Goal: Task Accomplishment & Management: Manage account settings

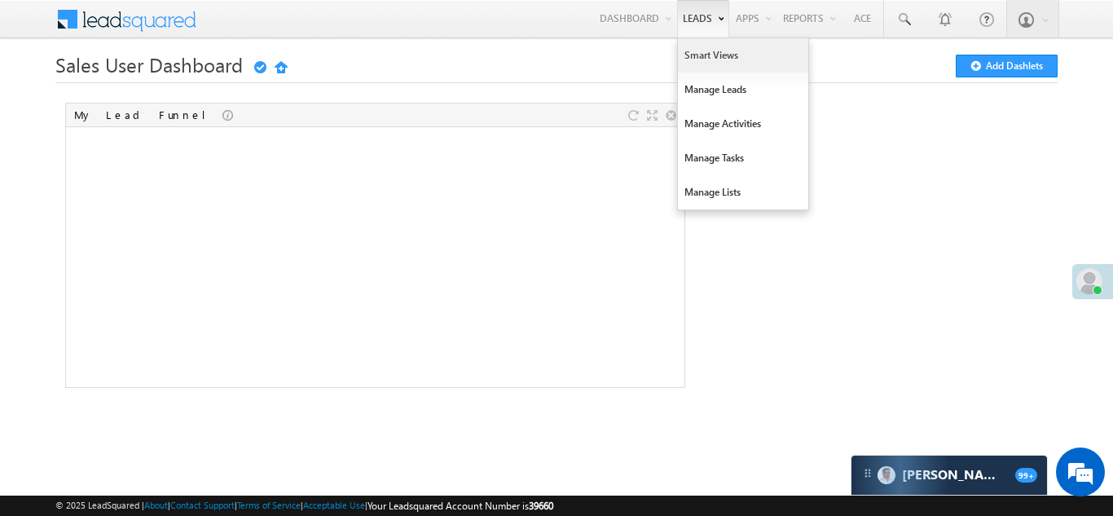
click at [709, 64] on link "Smart Views" at bounding box center [743, 55] width 130 height 34
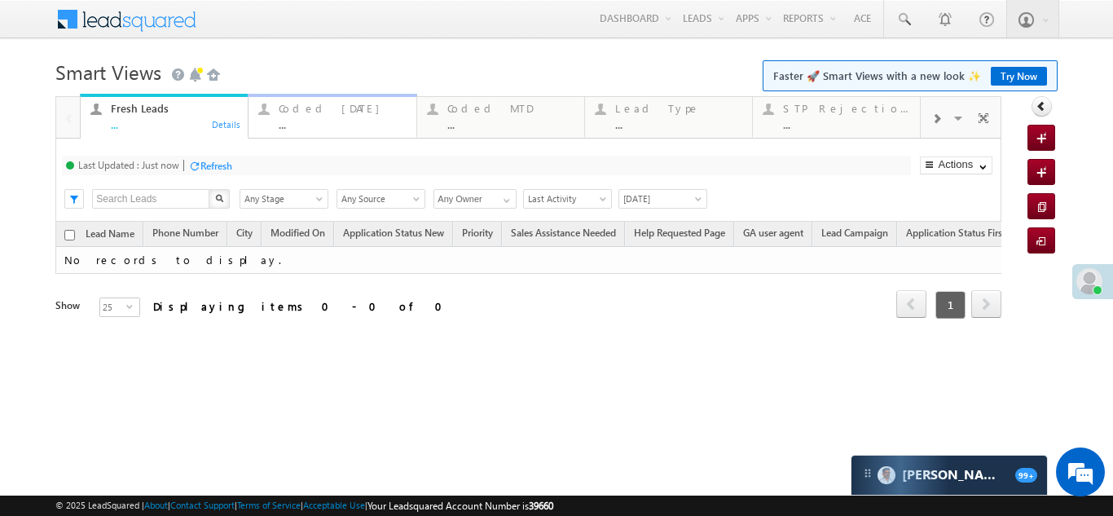
click at [305, 112] on div "Coded Today" at bounding box center [342, 108] width 127 height 13
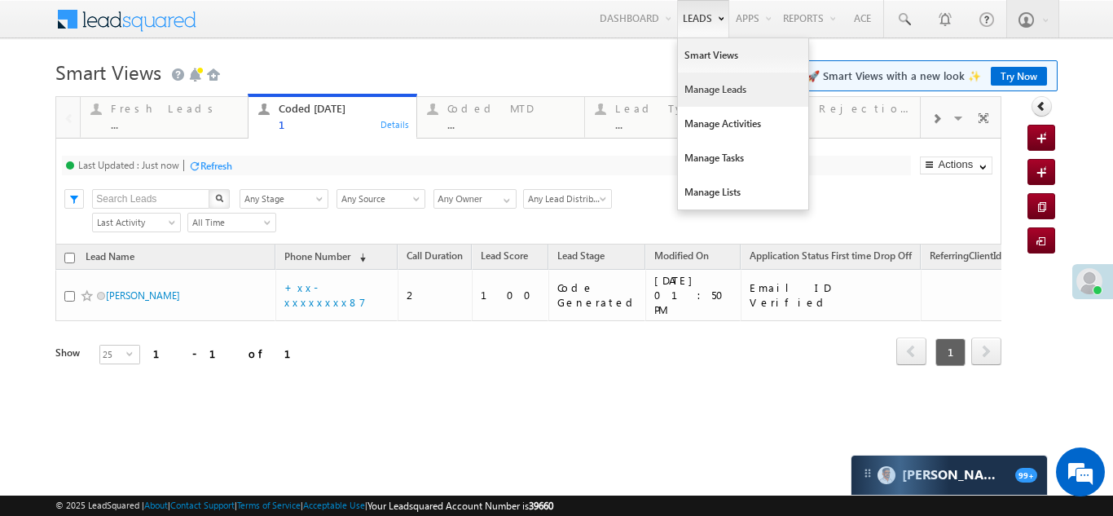
click at [709, 90] on link "Manage Leads" at bounding box center [743, 89] width 130 height 34
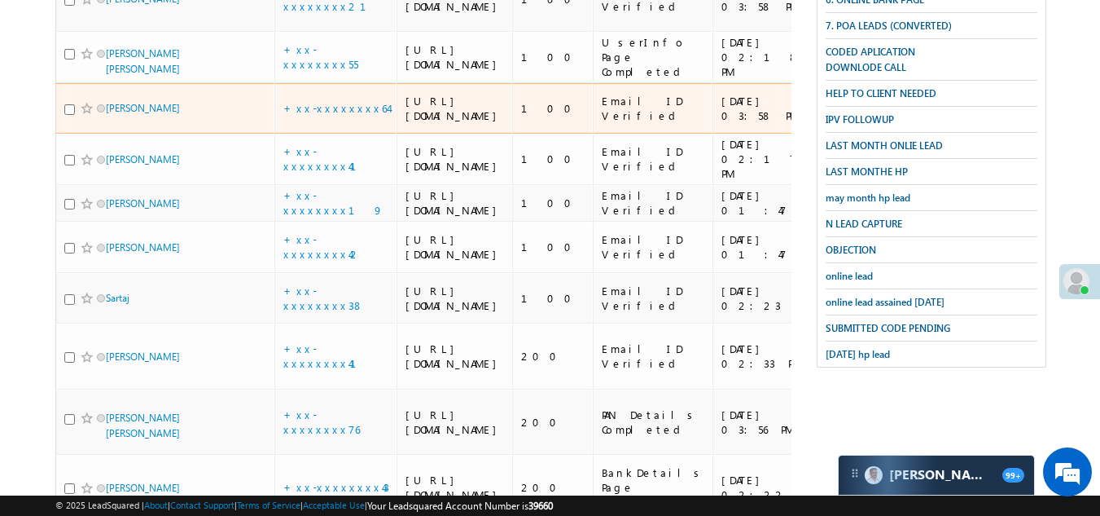
scroll to position [108, 0]
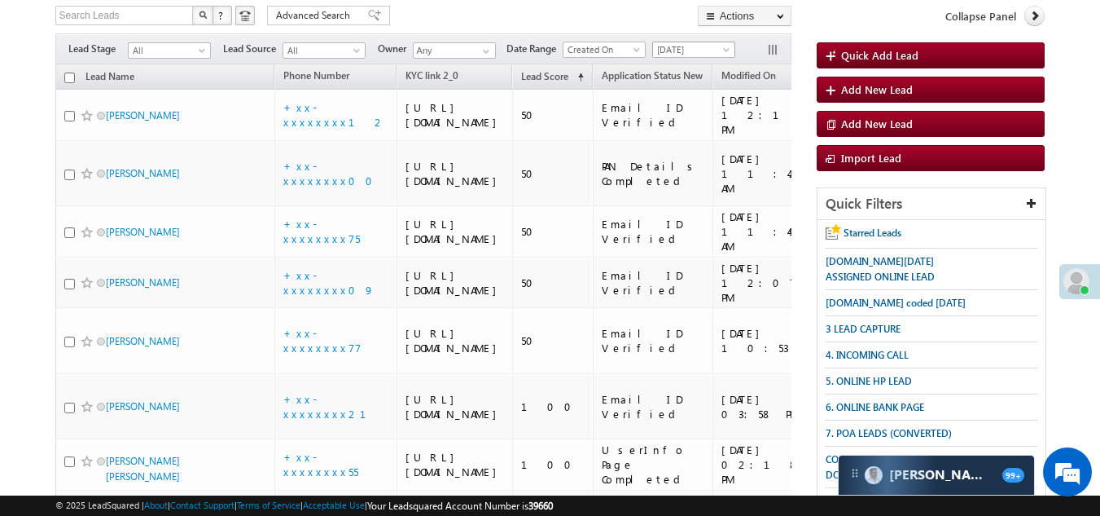
click at [679, 48] on span "[DATE]" at bounding box center [691, 49] width 77 height 15
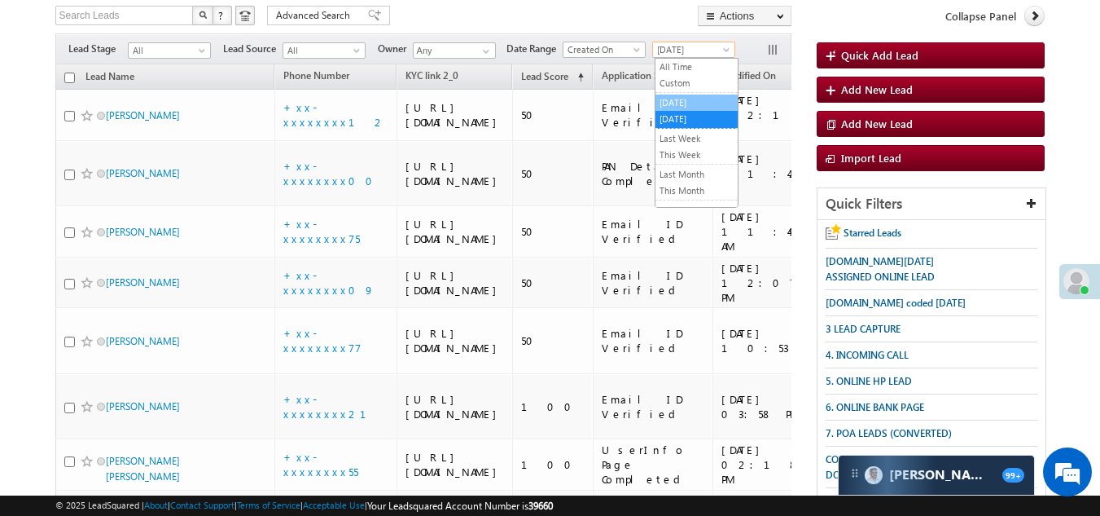
click at [685, 104] on link "[DATE]" at bounding box center [697, 102] width 82 height 15
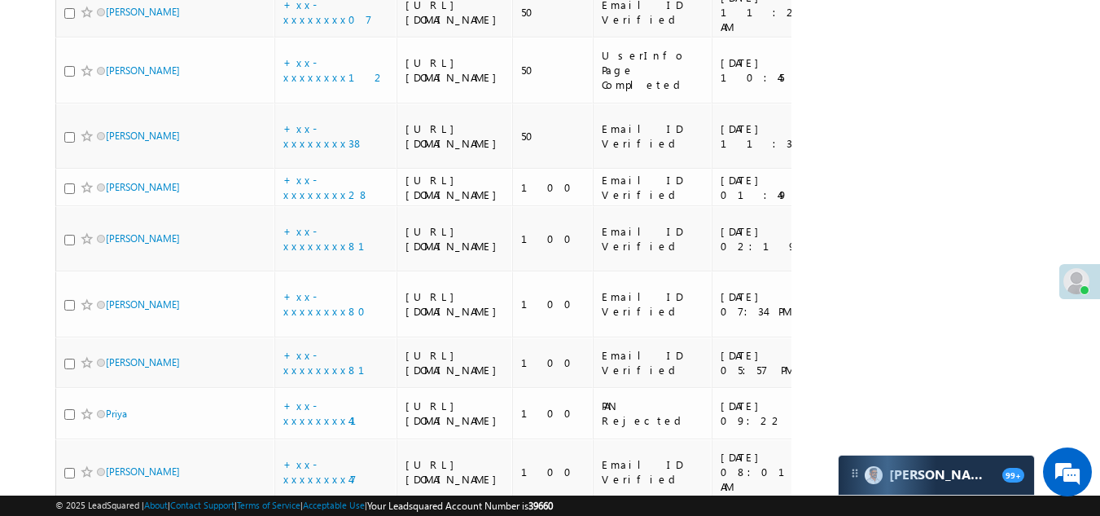
scroll to position [1166, 0]
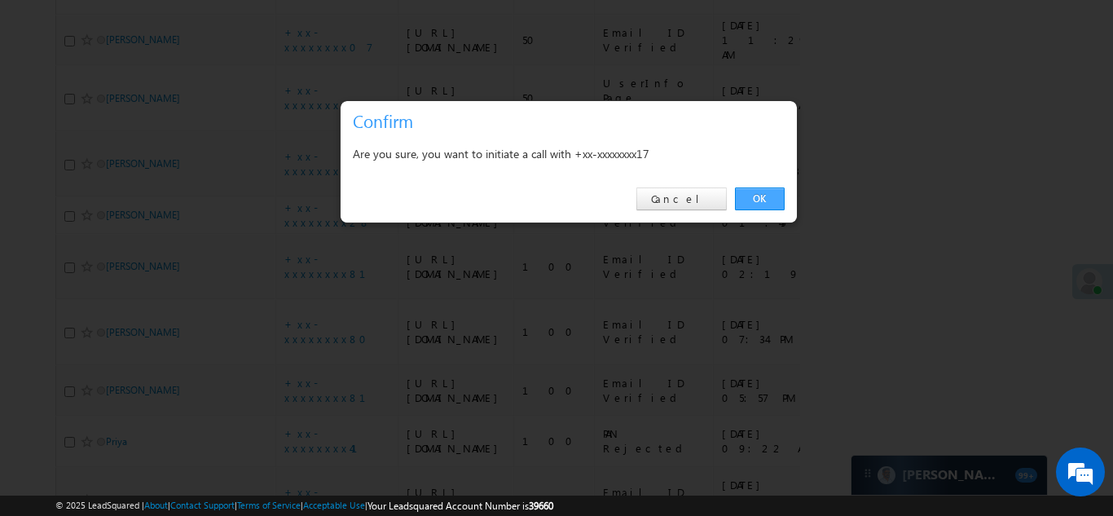
click at [772, 193] on link "OK" at bounding box center [760, 198] width 50 height 23
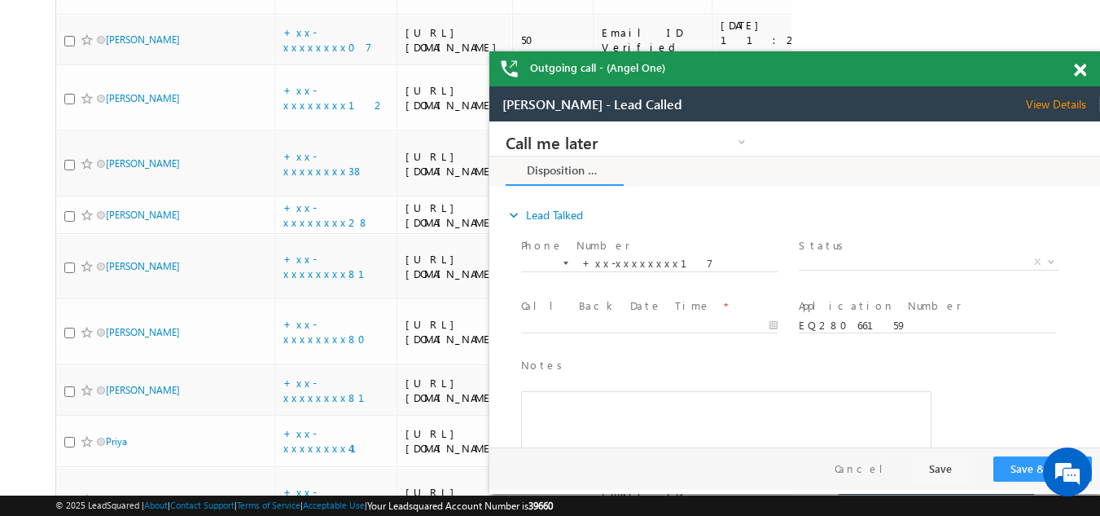
scroll to position [0, 0]
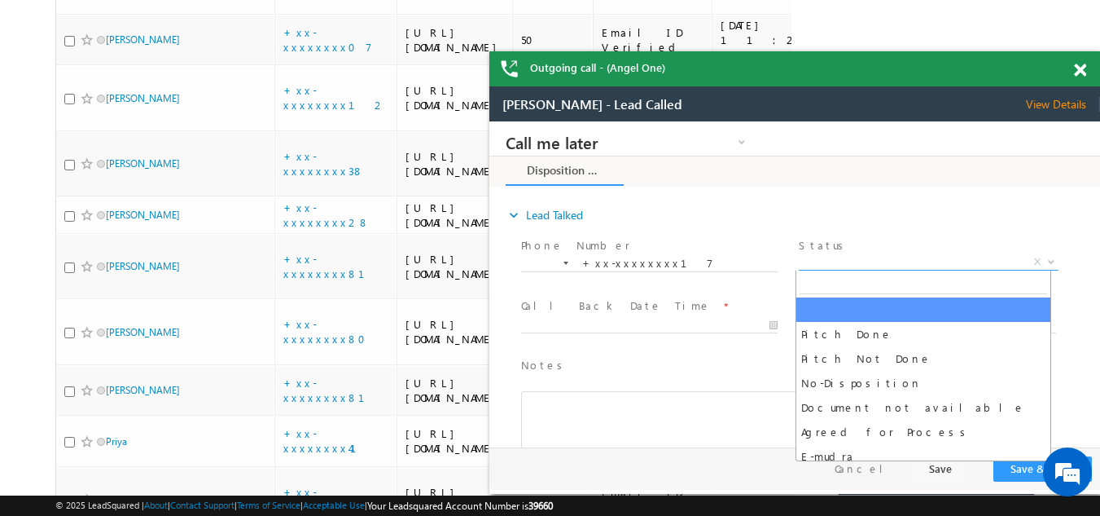
click at [916, 257] on span "X" at bounding box center [928, 262] width 259 height 16
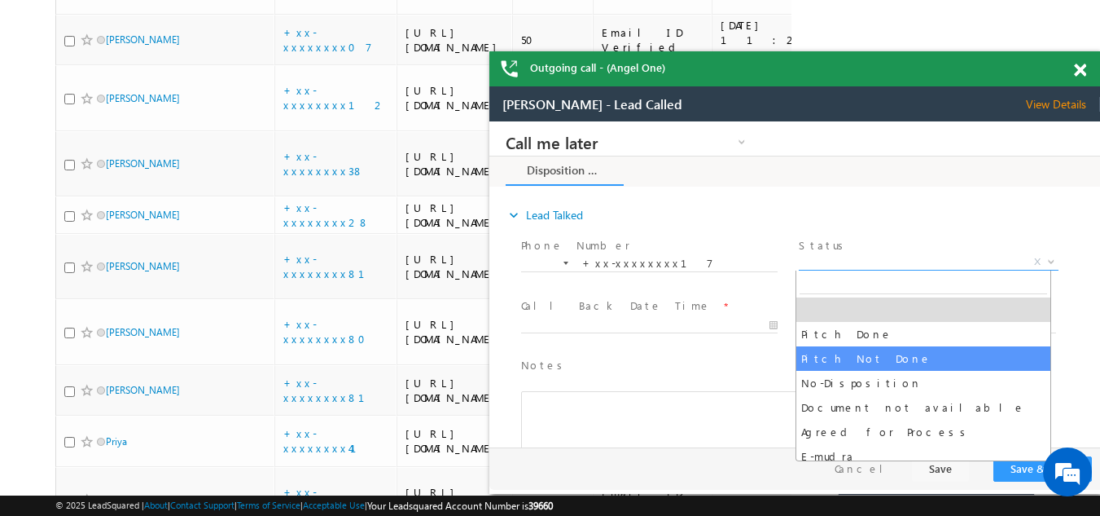
select select "Pitch Not Done"
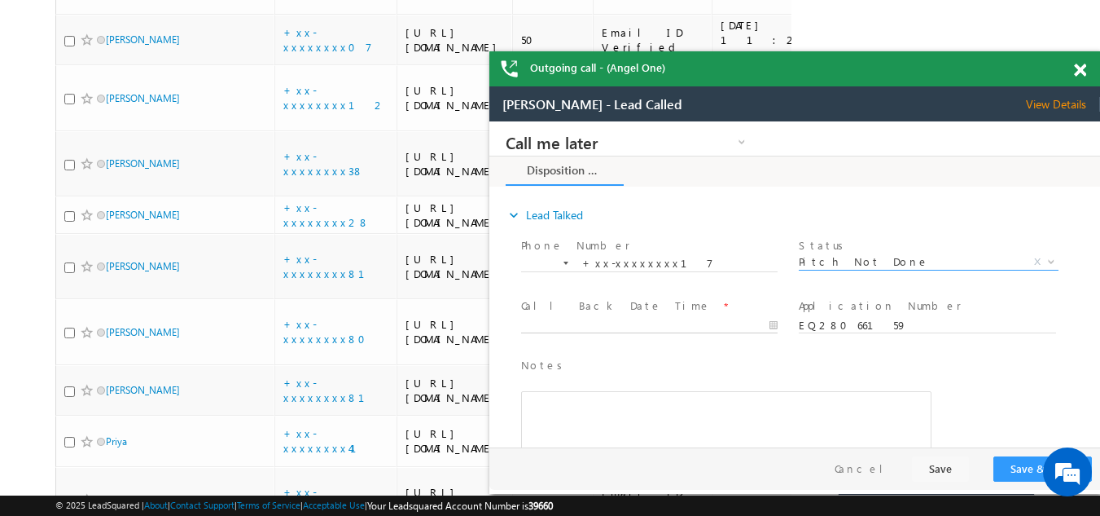
type input "08/31/25 4:25 PM"
click at [624, 324] on input "08/31/25 4:25 PM" at bounding box center [649, 326] width 257 height 16
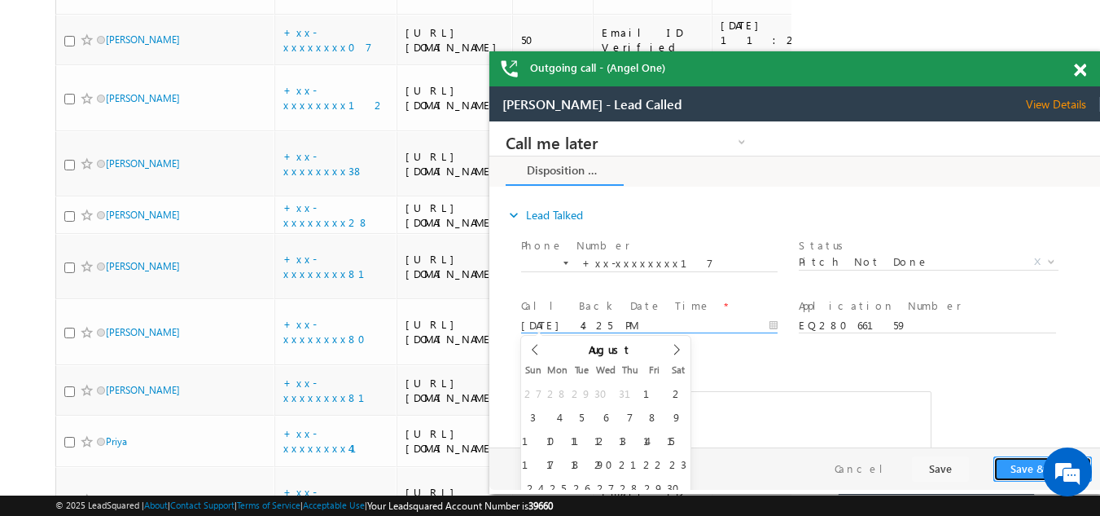
click at [1025, 472] on button "Save & Close" at bounding box center [1043, 468] width 99 height 25
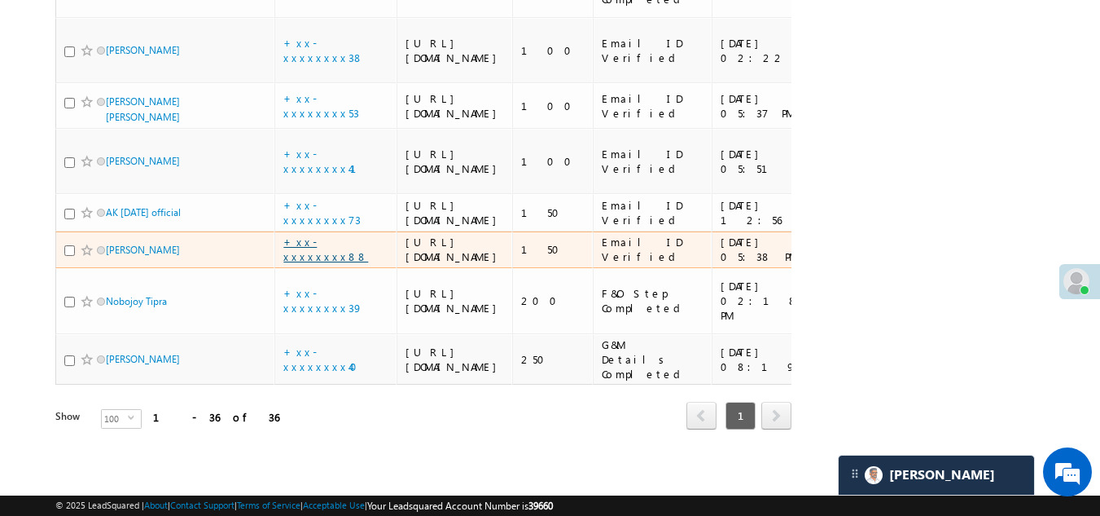
scroll to position [3285, 0]
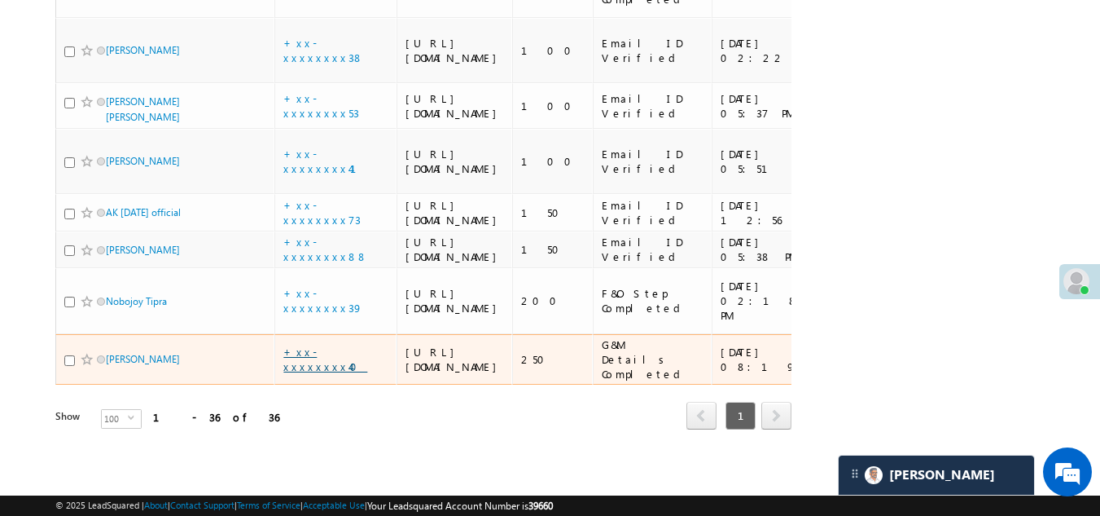
click at [310, 345] on link "+xx-xxxxxxxx40" at bounding box center [325, 359] width 84 height 29
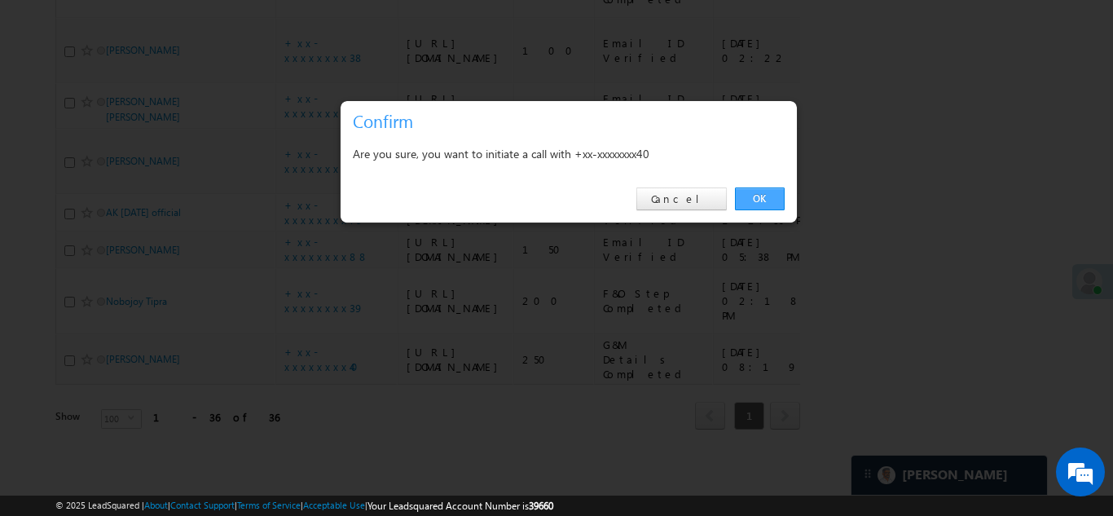
click at [762, 194] on link "OK" at bounding box center [760, 198] width 50 height 23
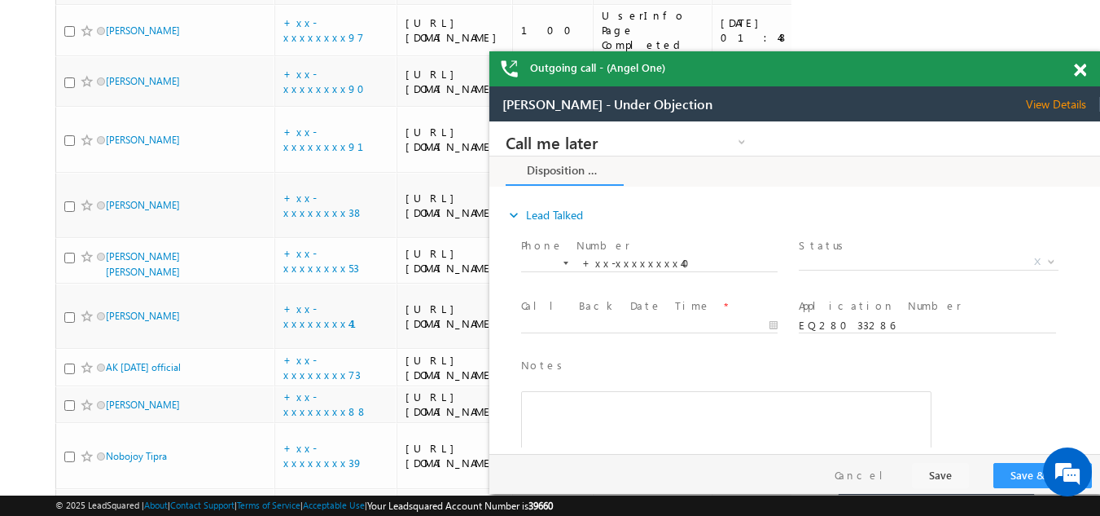
scroll to position [0, 0]
click at [1060, 102] on span "View Details" at bounding box center [1063, 104] width 74 height 15
click at [1079, 64] on span at bounding box center [1080, 71] width 12 height 14
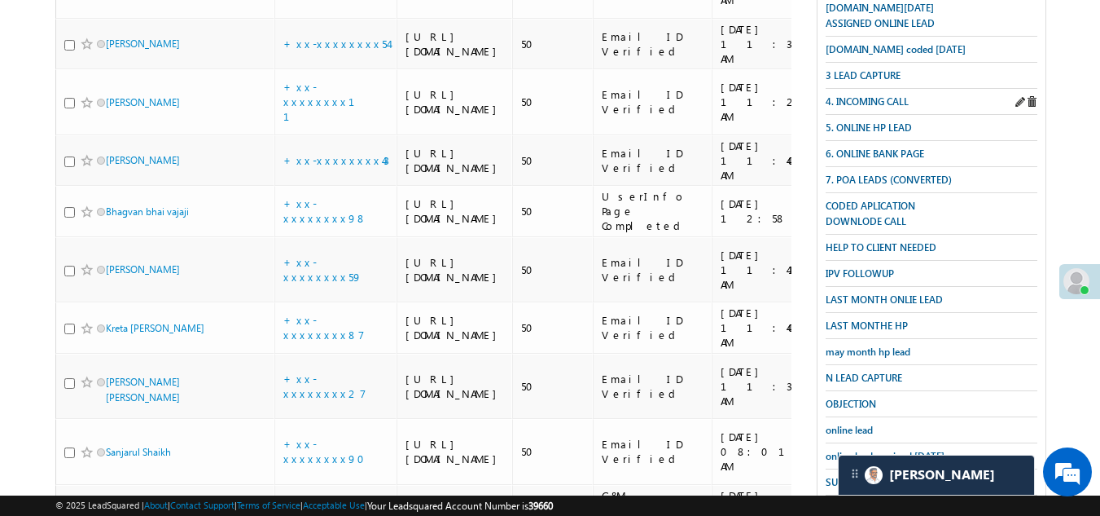
scroll to position [516, 0]
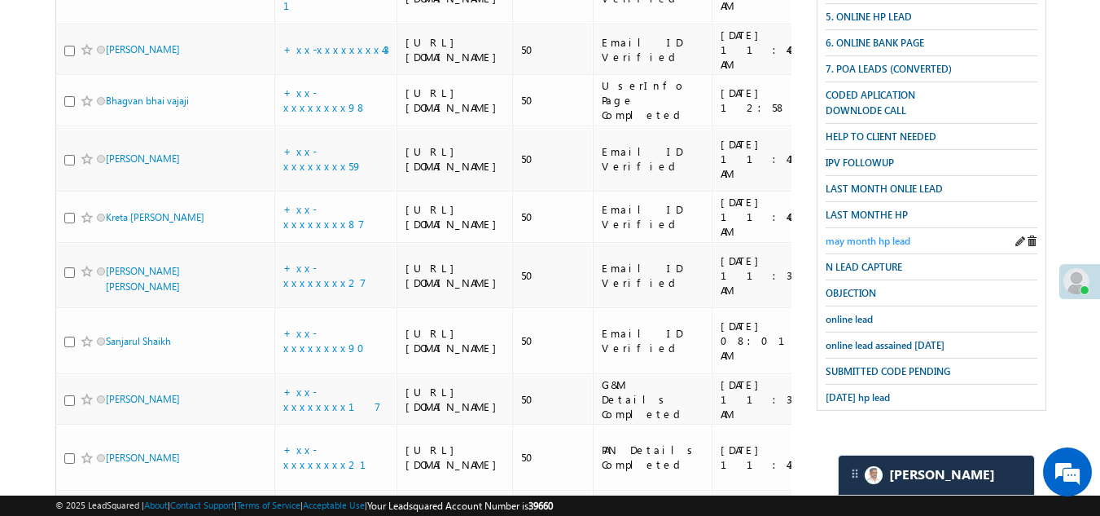
click at [895, 235] on span "may month hp lead" at bounding box center [868, 241] width 85 height 12
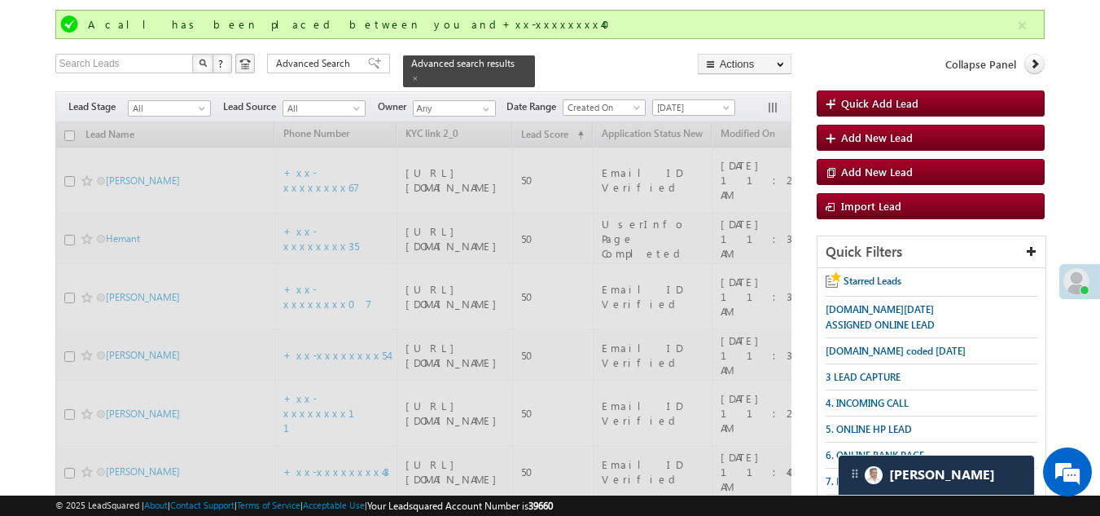
scroll to position [27, 0]
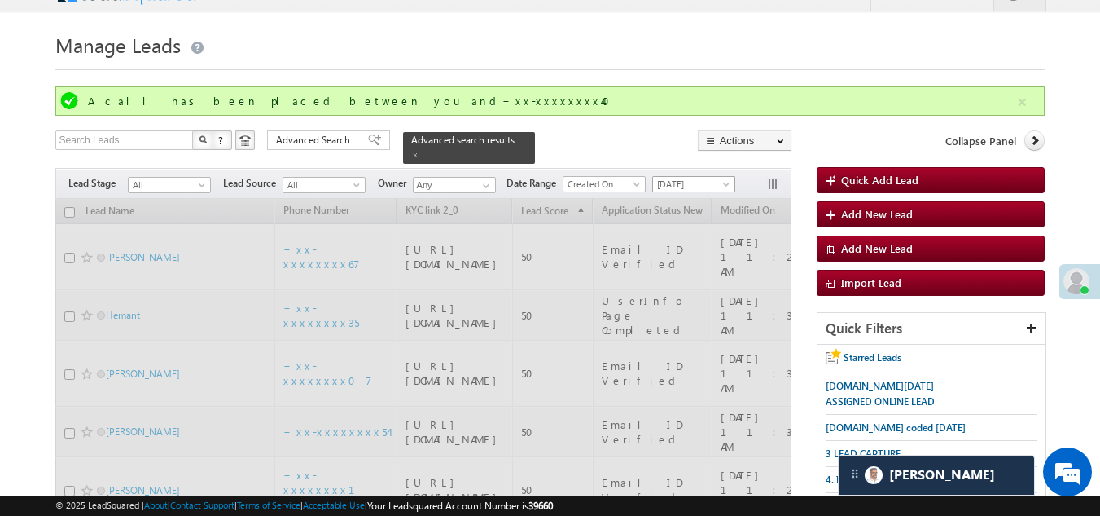
click at [687, 177] on span "[DATE]" at bounding box center [691, 184] width 77 height 15
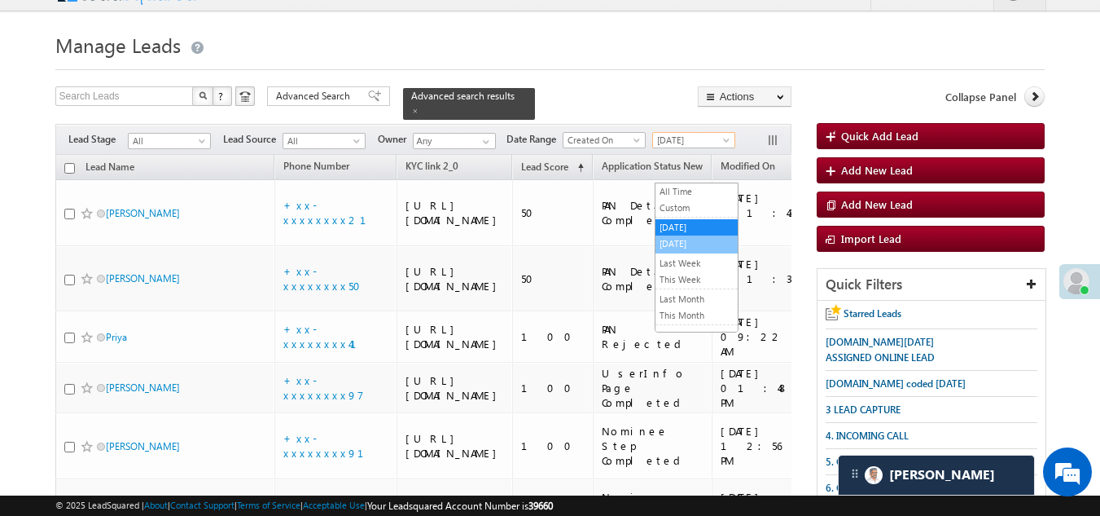
click at [675, 235] on li "[DATE]" at bounding box center [697, 244] width 82 height 18
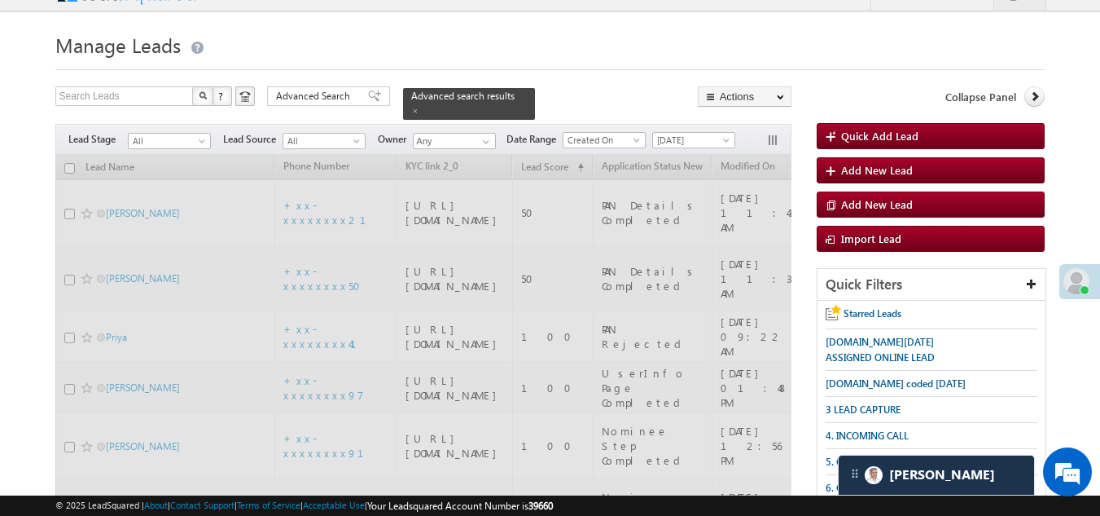
scroll to position [353, 0]
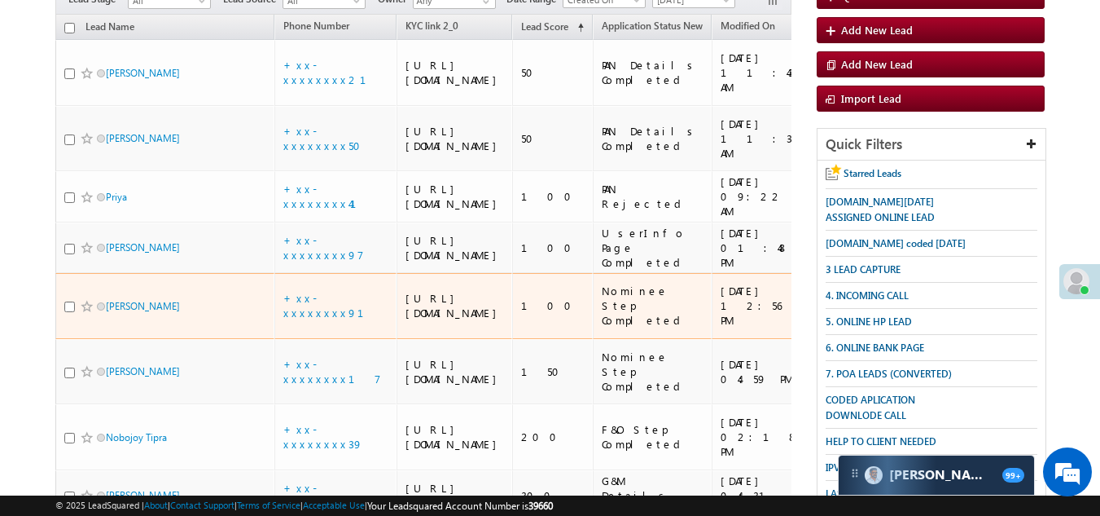
scroll to position [326, 0]
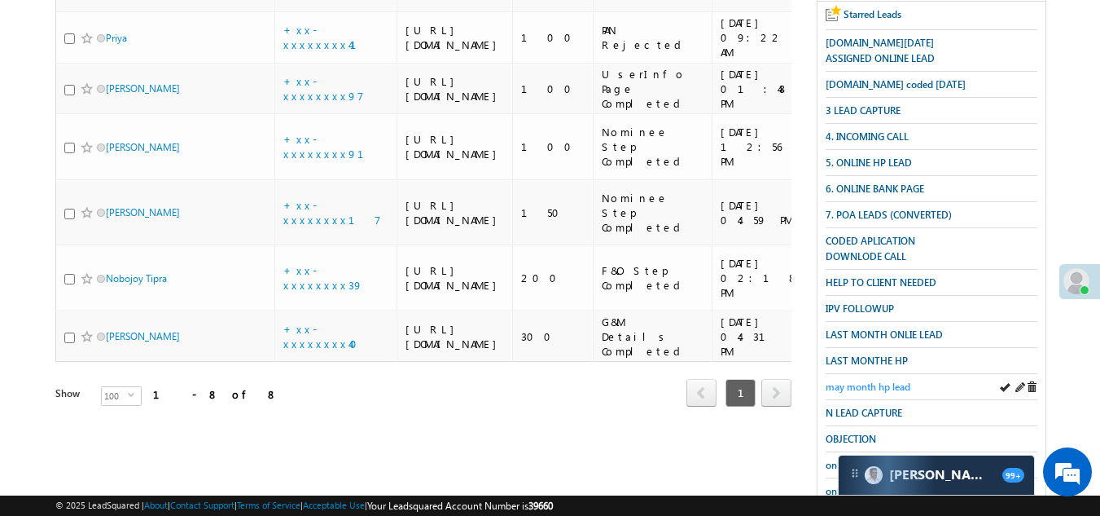
click at [883, 380] on span "may month hp lead" at bounding box center [868, 386] width 85 height 12
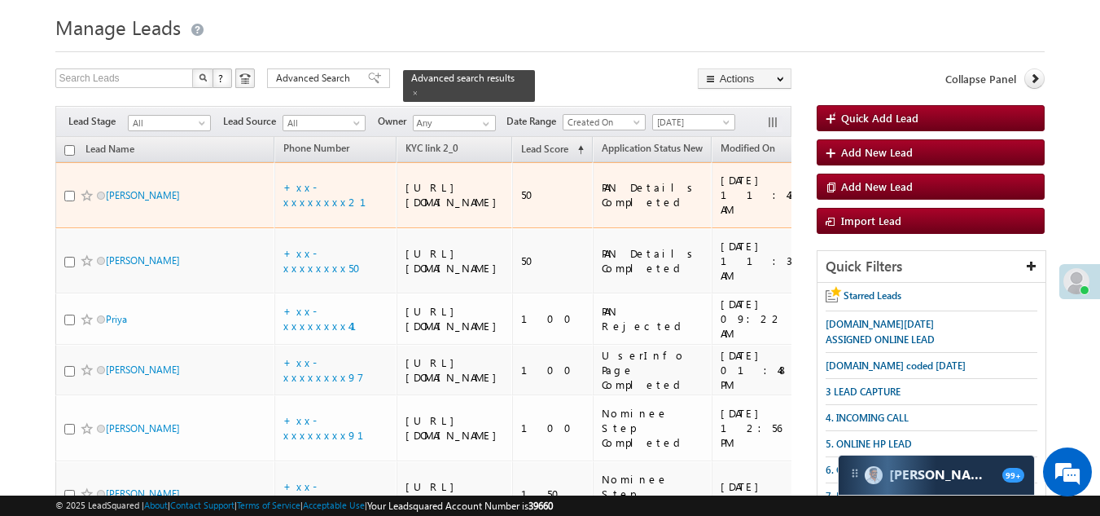
scroll to position [0, 0]
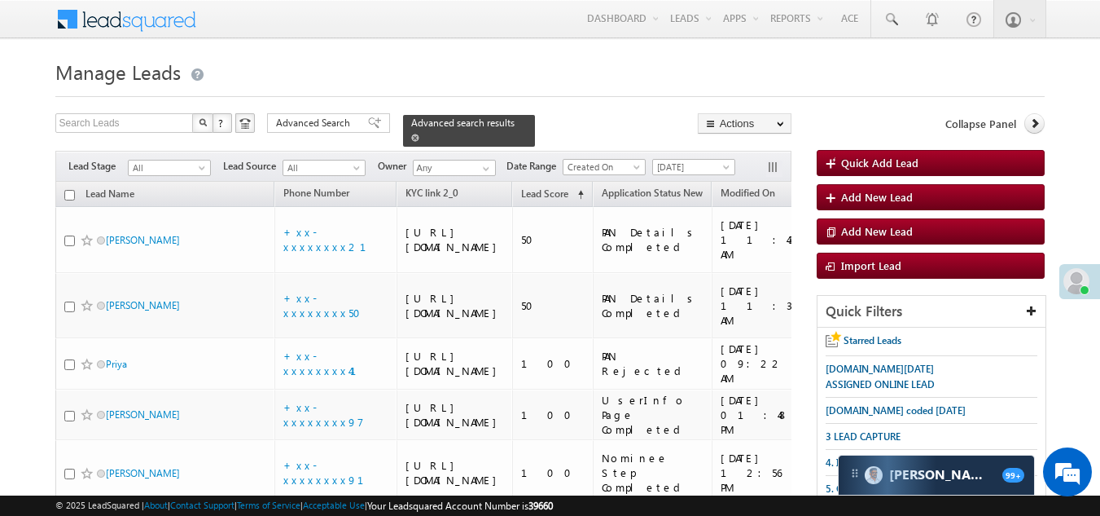
click at [419, 134] on span at bounding box center [415, 138] width 8 height 8
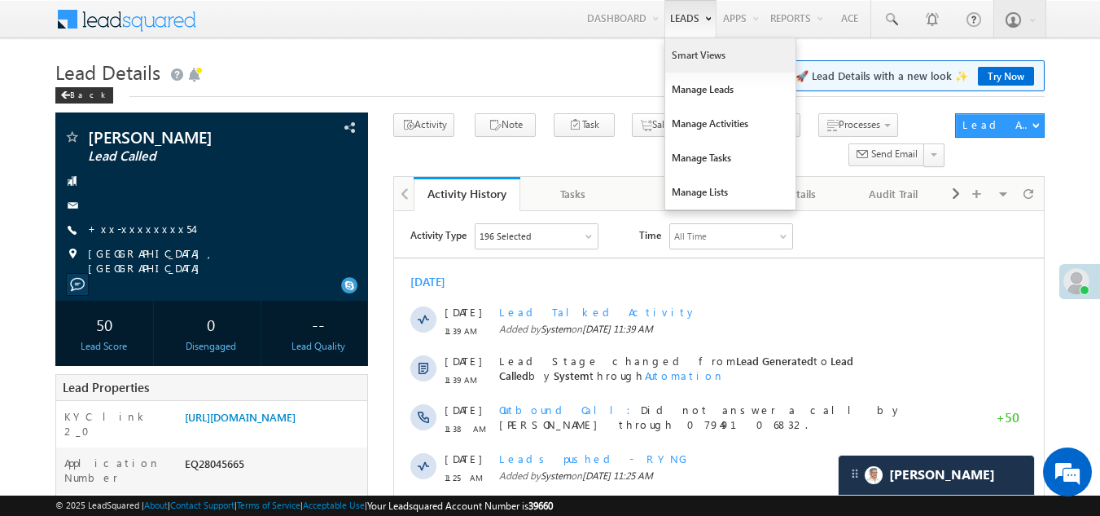
click at [694, 52] on link "Smart Views" at bounding box center [730, 55] width 130 height 34
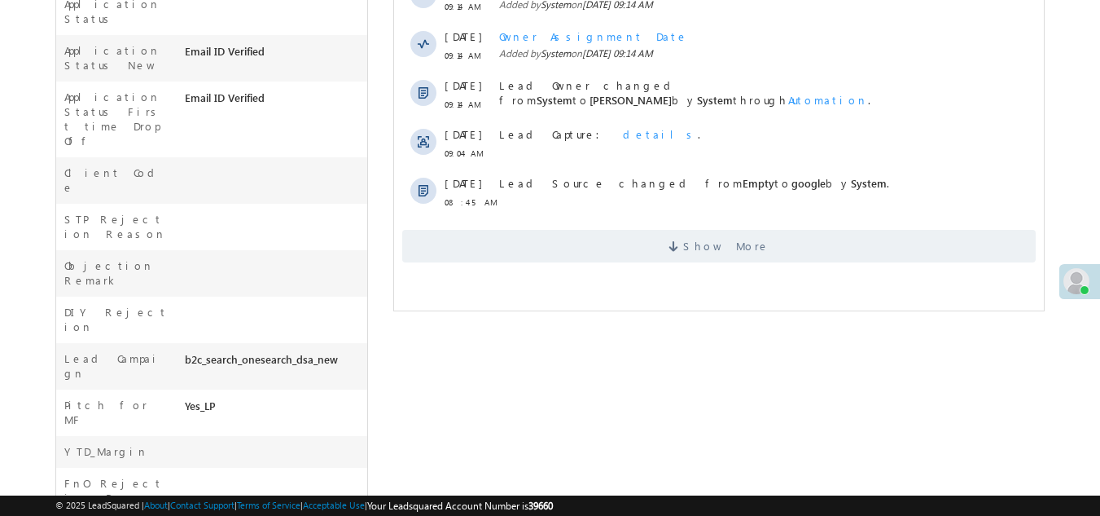
scroll to position [653, 0]
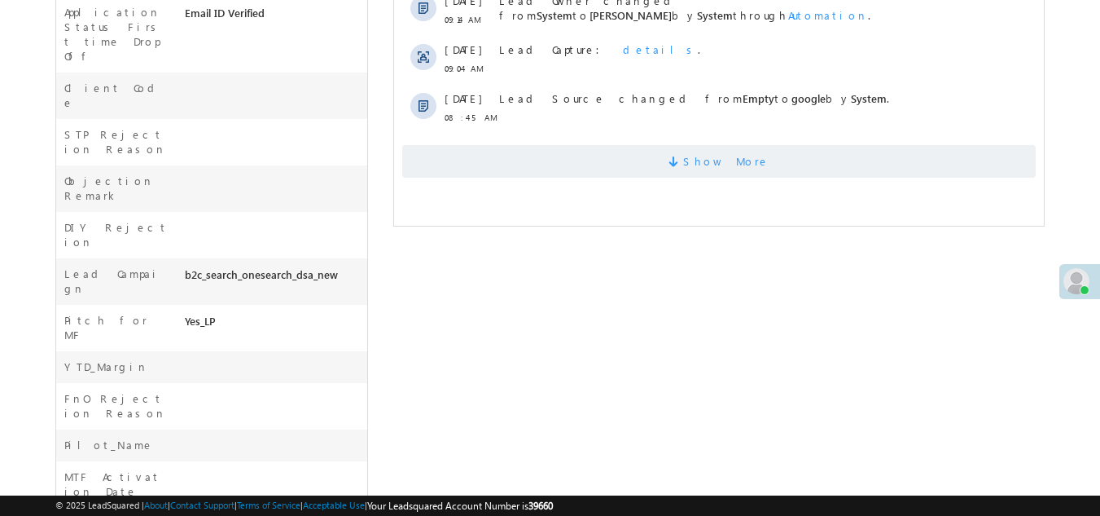
click at [607, 158] on span "Show More" at bounding box center [719, 161] width 634 height 33
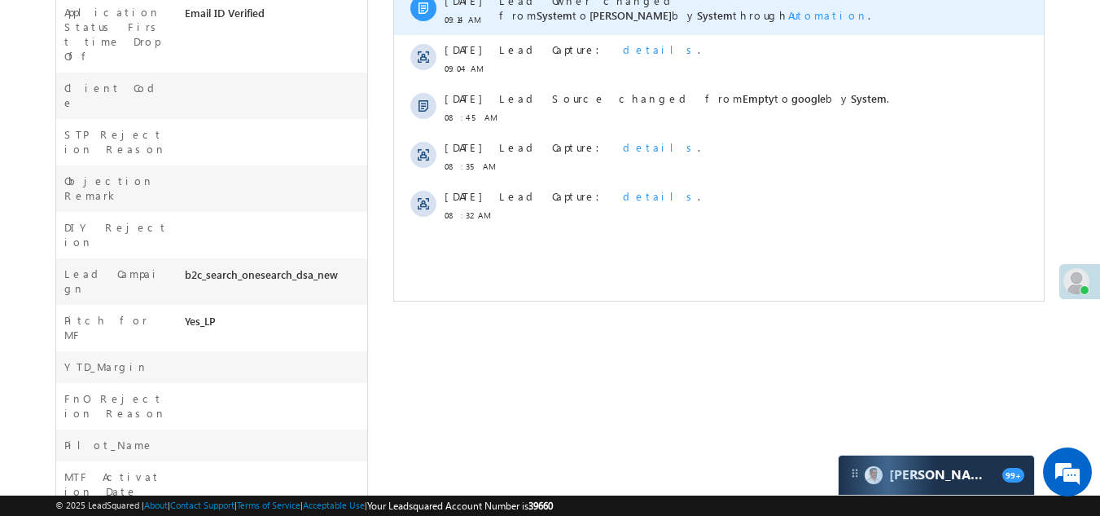
scroll to position [0, 0]
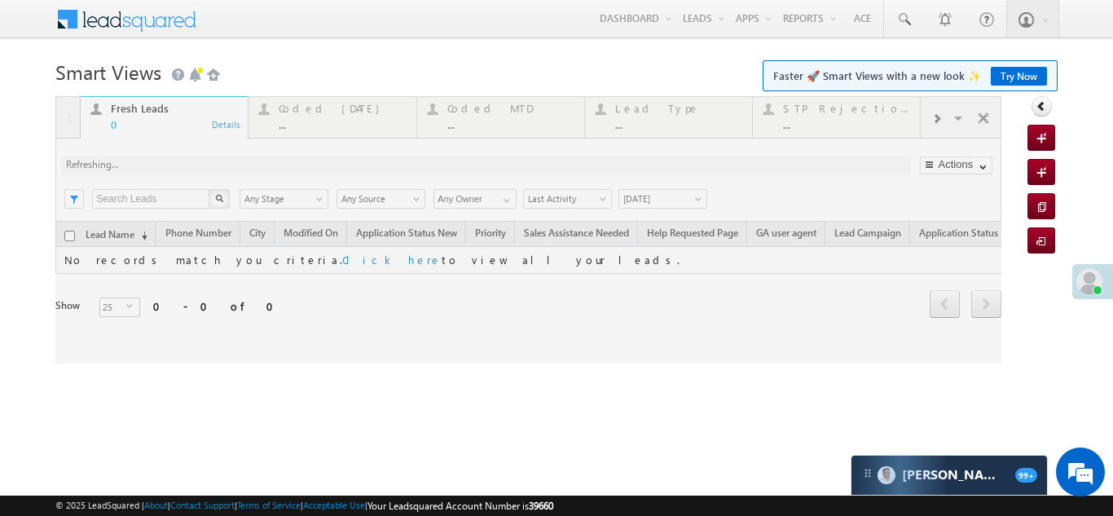
click at [305, 108] on div at bounding box center [528, 229] width 946 height 267
